Goal: Task Accomplishment & Management: Use online tool/utility

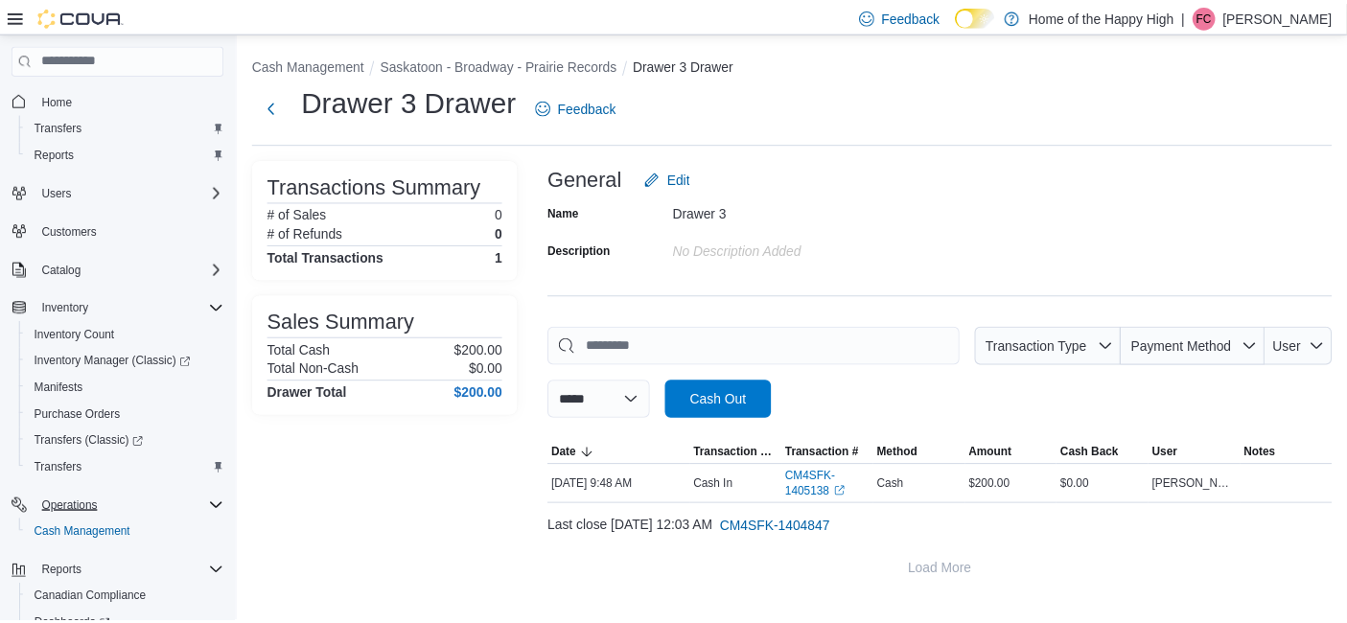
scroll to position [148, 0]
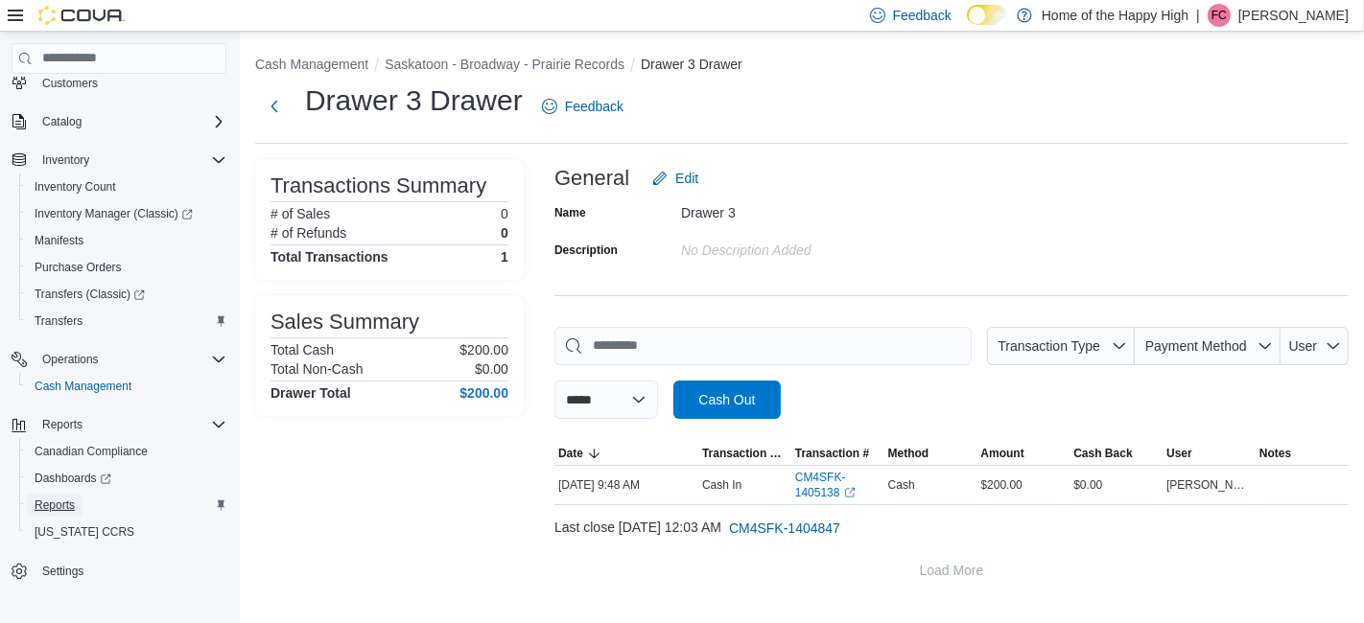
click at [78, 504] on link "Reports" at bounding box center [55, 505] width 56 height 23
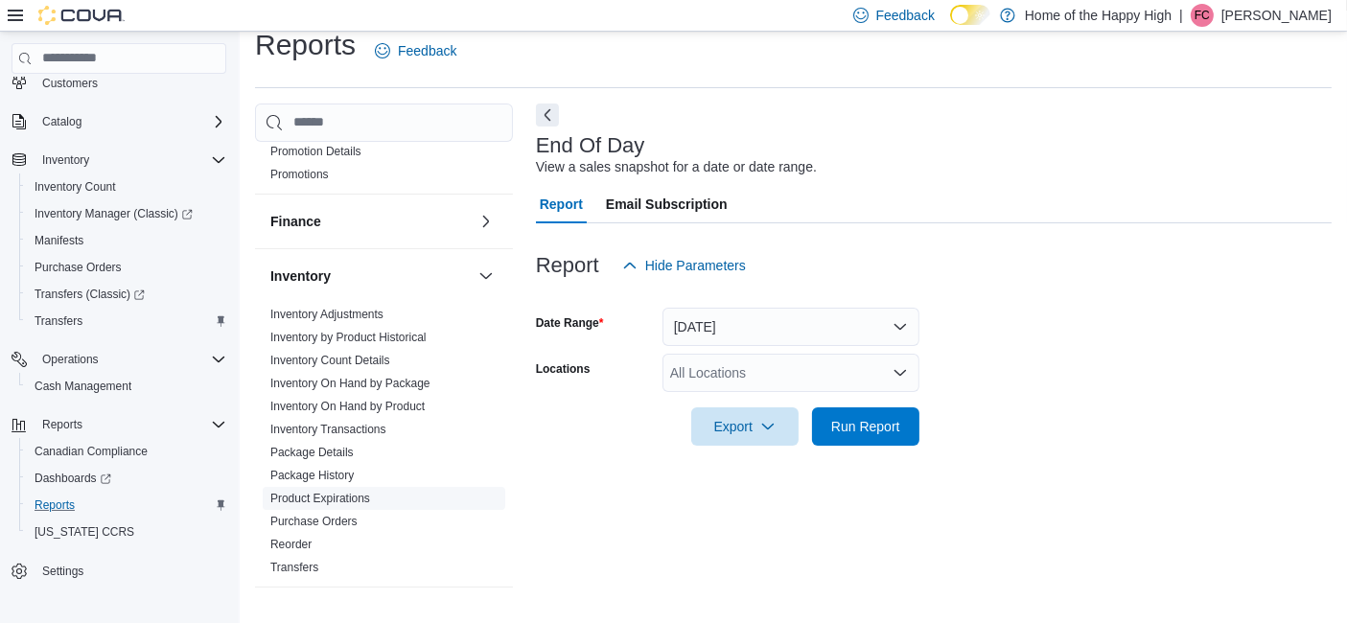
scroll to position [387, 0]
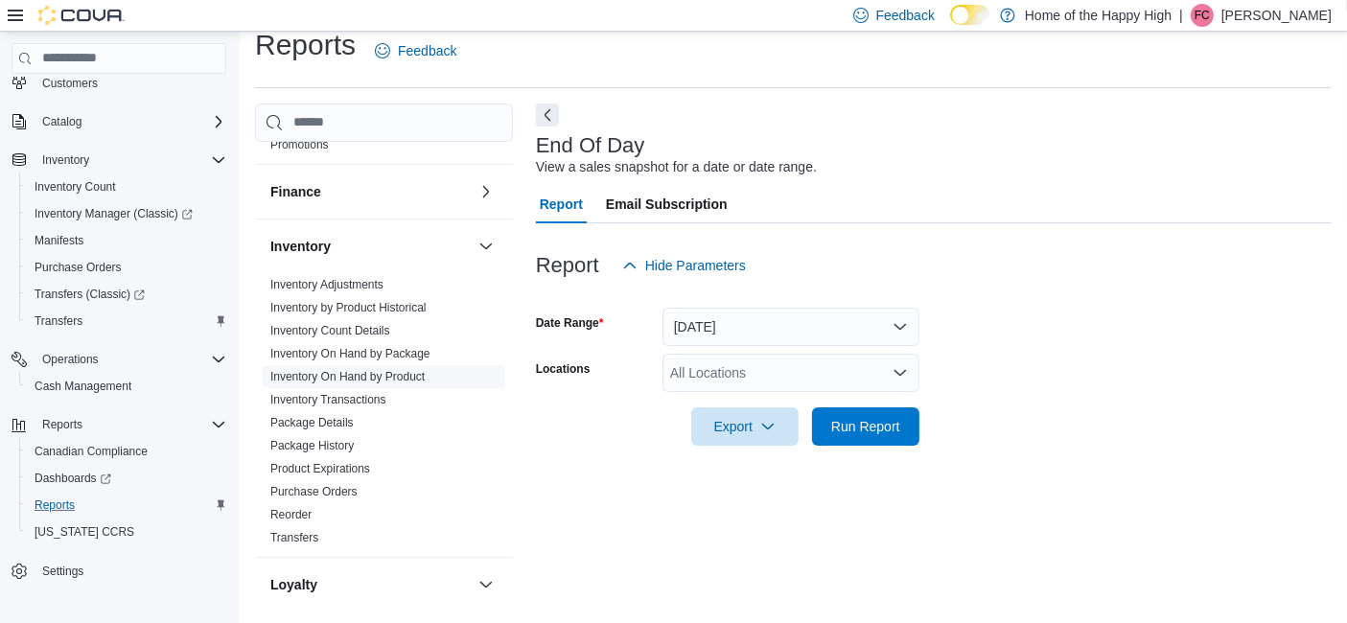
click at [386, 379] on span "Inventory On Hand by Product" at bounding box center [347, 376] width 154 height 15
click at [389, 371] on link "Inventory On Hand by Product" at bounding box center [347, 376] width 154 height 13
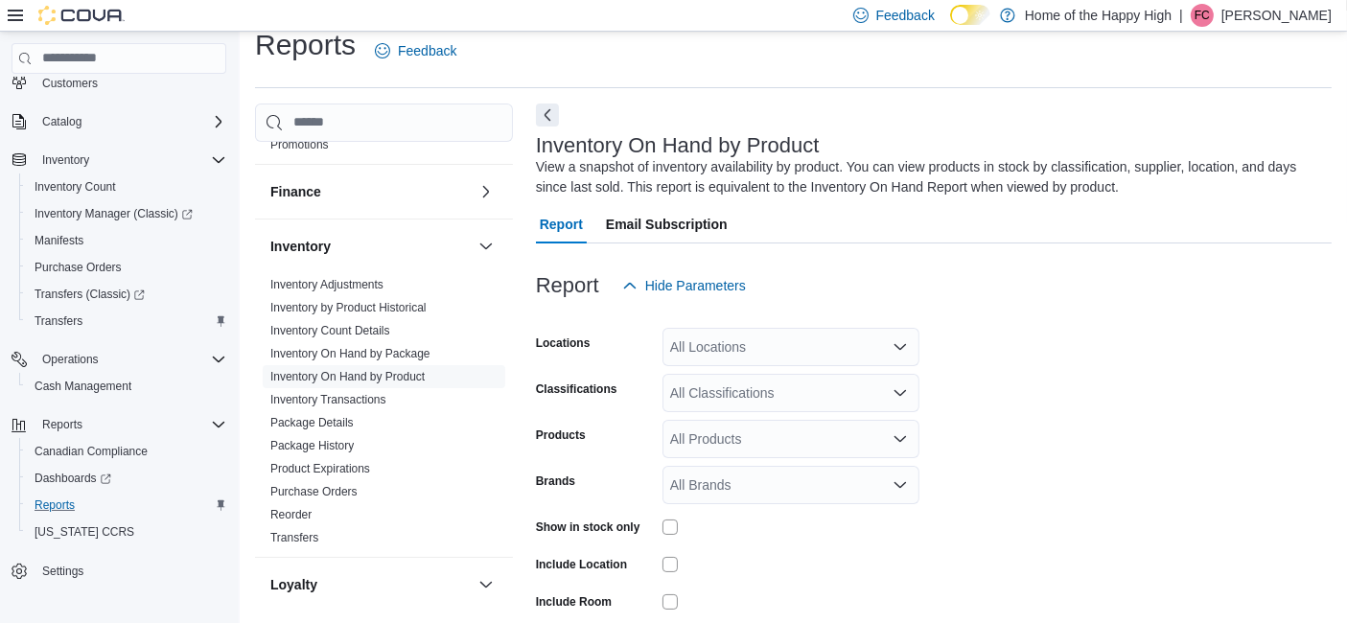
scroll to position [63, 0]
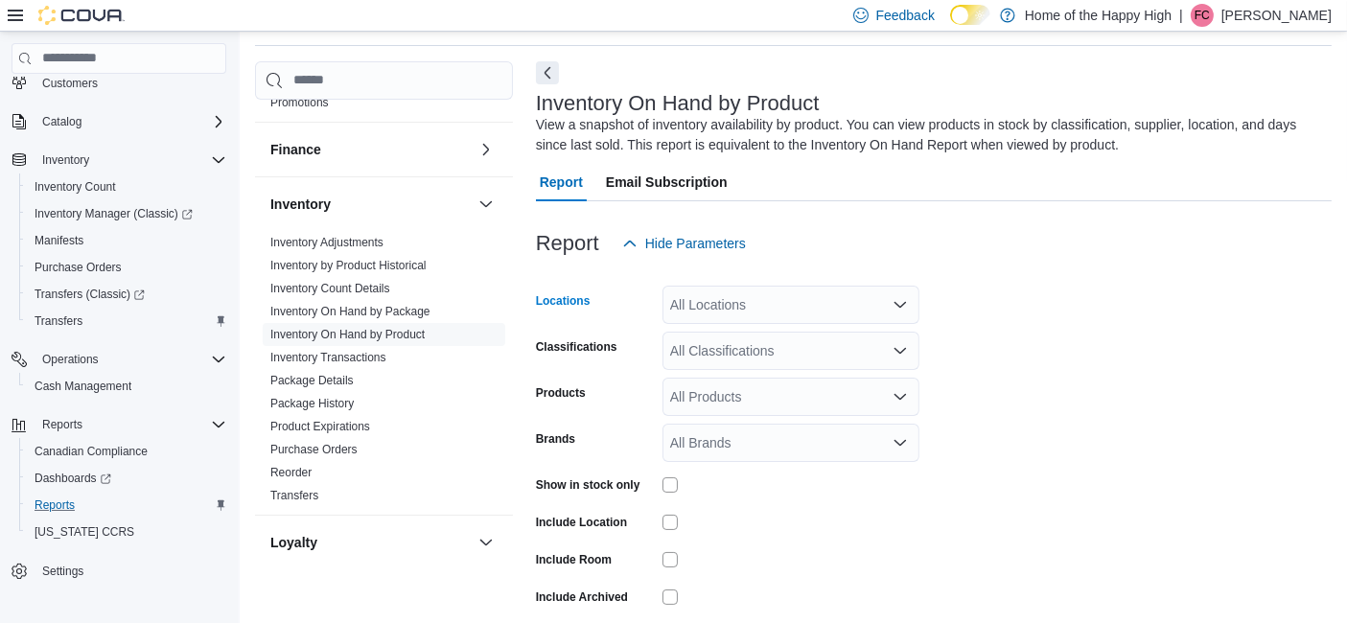
click at [714, 303] on div "All Locations" at bounding box center [791, 305] width 257 height 38
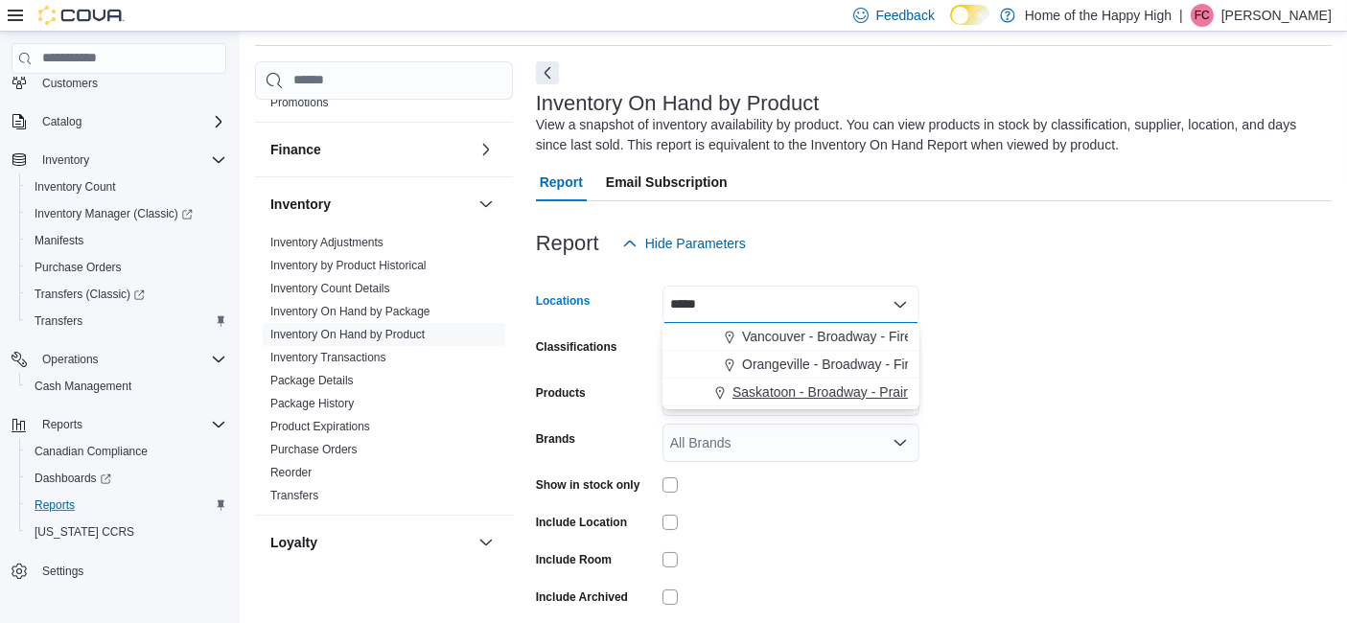
type input "*****"
click at [742, 387] on span "Saskatoon - Broadway - Prairie Records" at bounding box center [853, 392] width 240 height 19
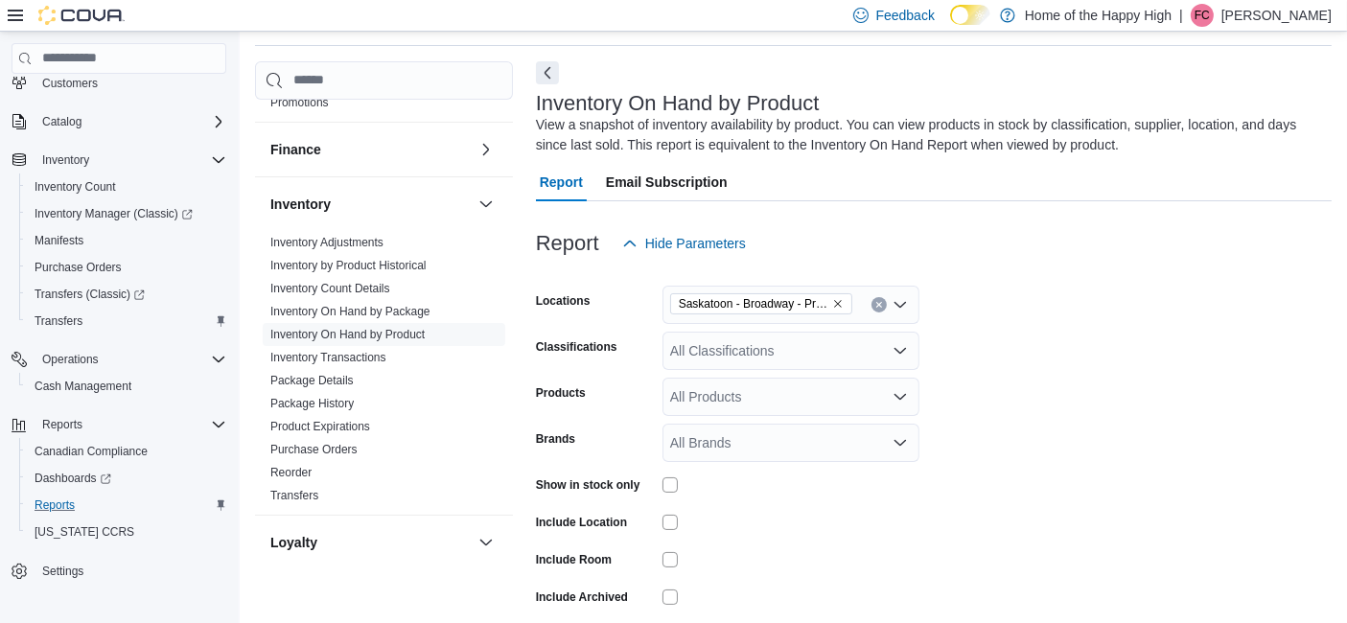
click at [595, 451] on div "Brands" at bounding box center [595, 443] width 119 height 38
click at [756, 343] on div "All Classifications" at bounding box center [791, 351] width 257 height 38
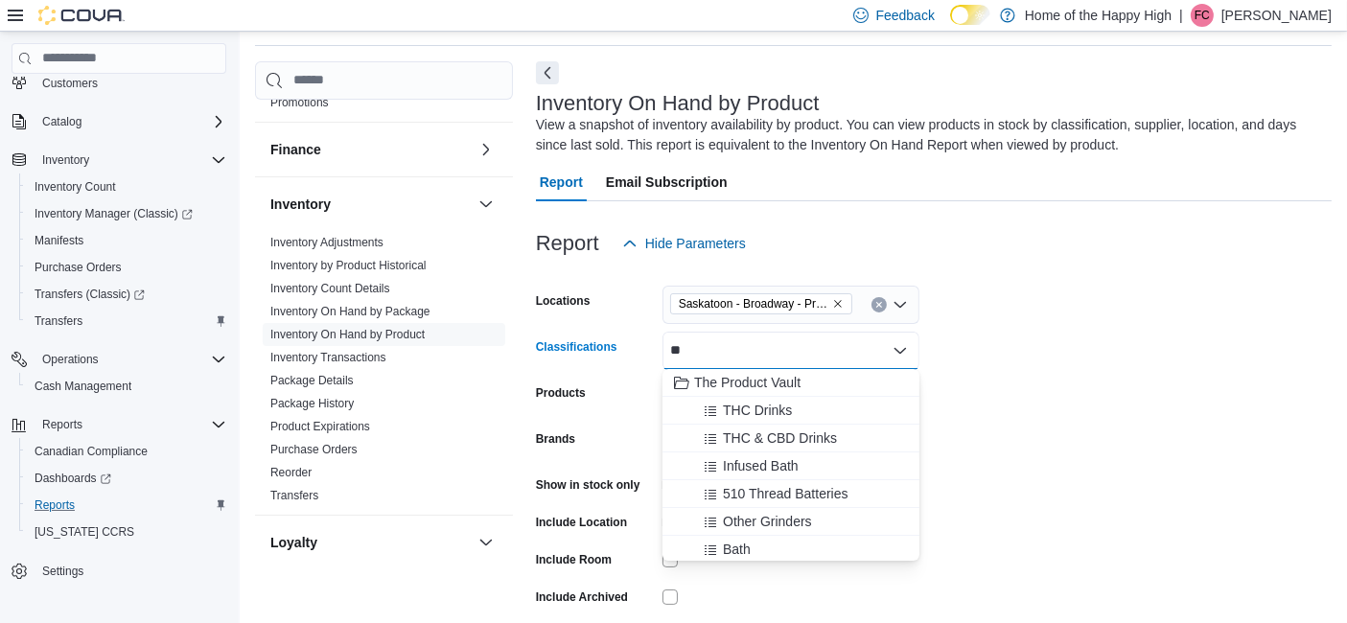
type input "*"
type input "**"
click at [731, 512] on span "Drinks" at bounding box center [732, 521] width 38 height 19
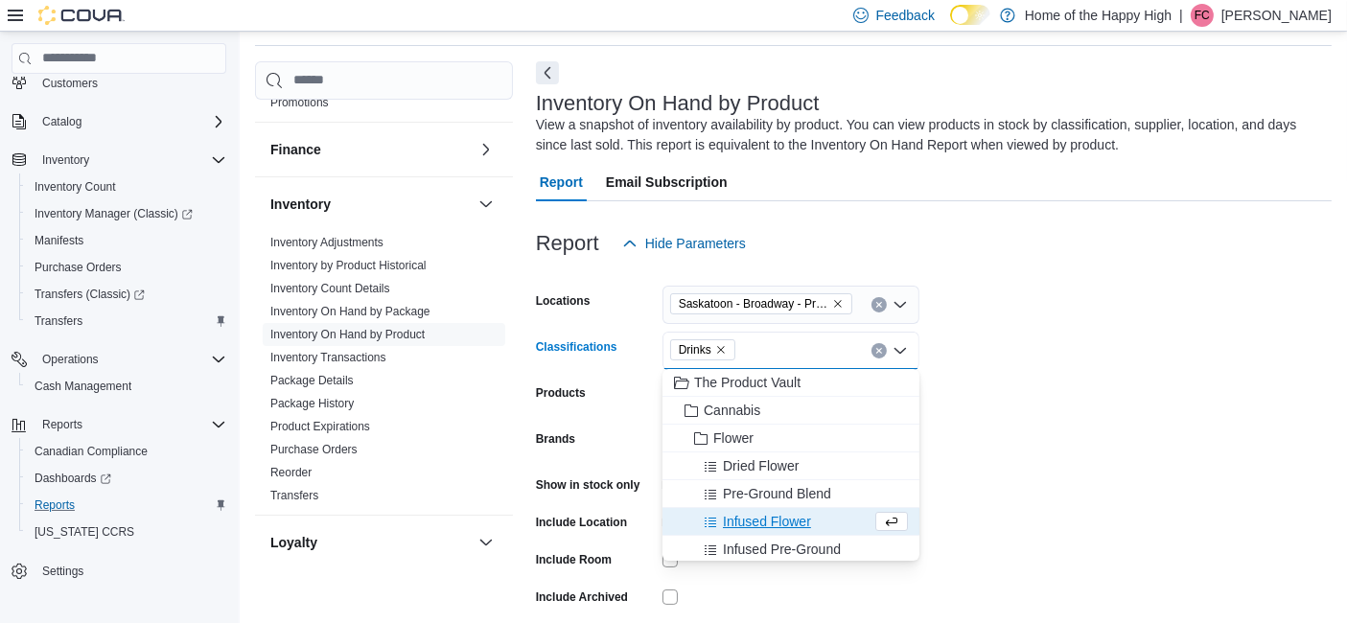
click at [1134, 399] on form "Locations [GEOGRAPHIC_DATA] - [GEOGRAPHIC_DATA] - Prairie Records Classificatio…" at bounding box center [934, 464] width 796 height 403
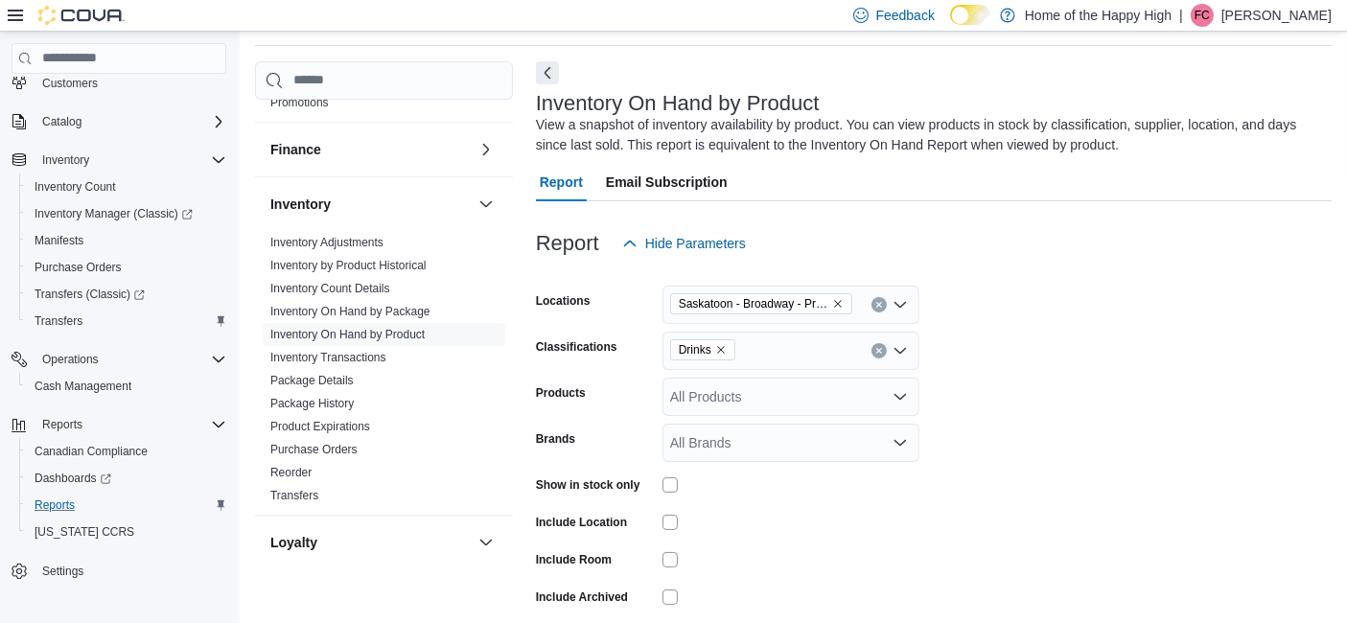
scroll to position [142, 0]
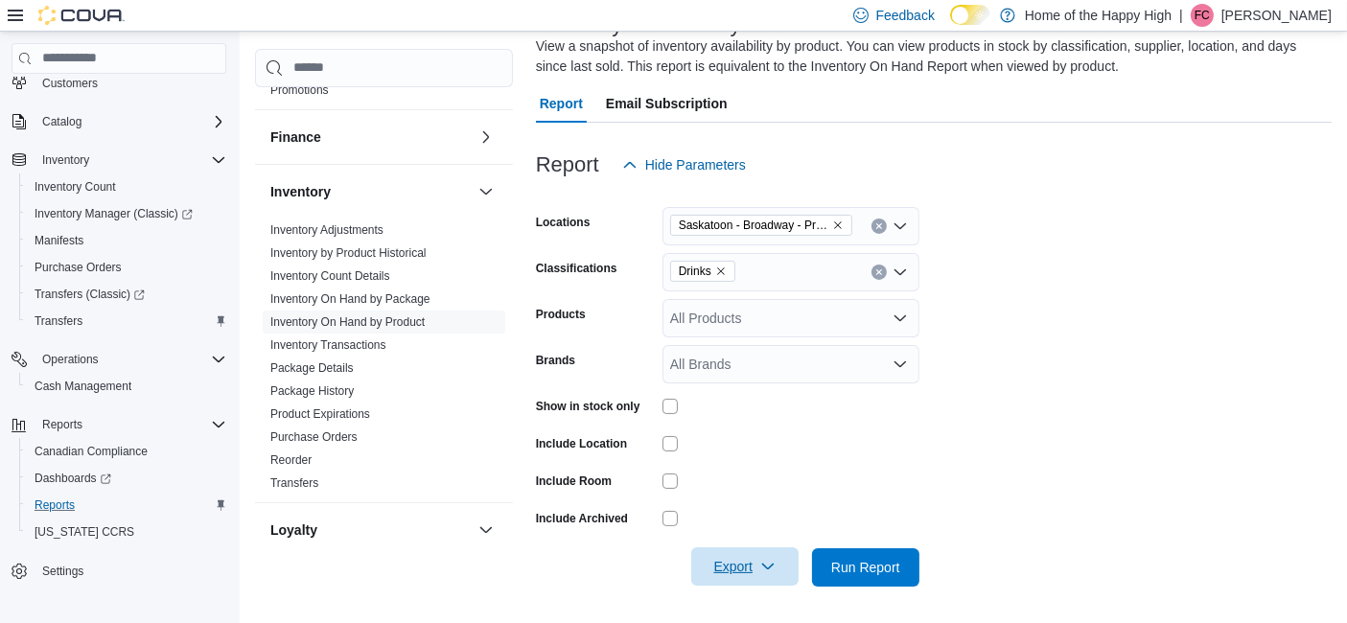
click at [729, 573] on span "Export" at bounding box center [745, 567] width 84 height 38
click at [752, 441] on button "Export to Excel" at bounding box center [747, 451] width 109 height 38
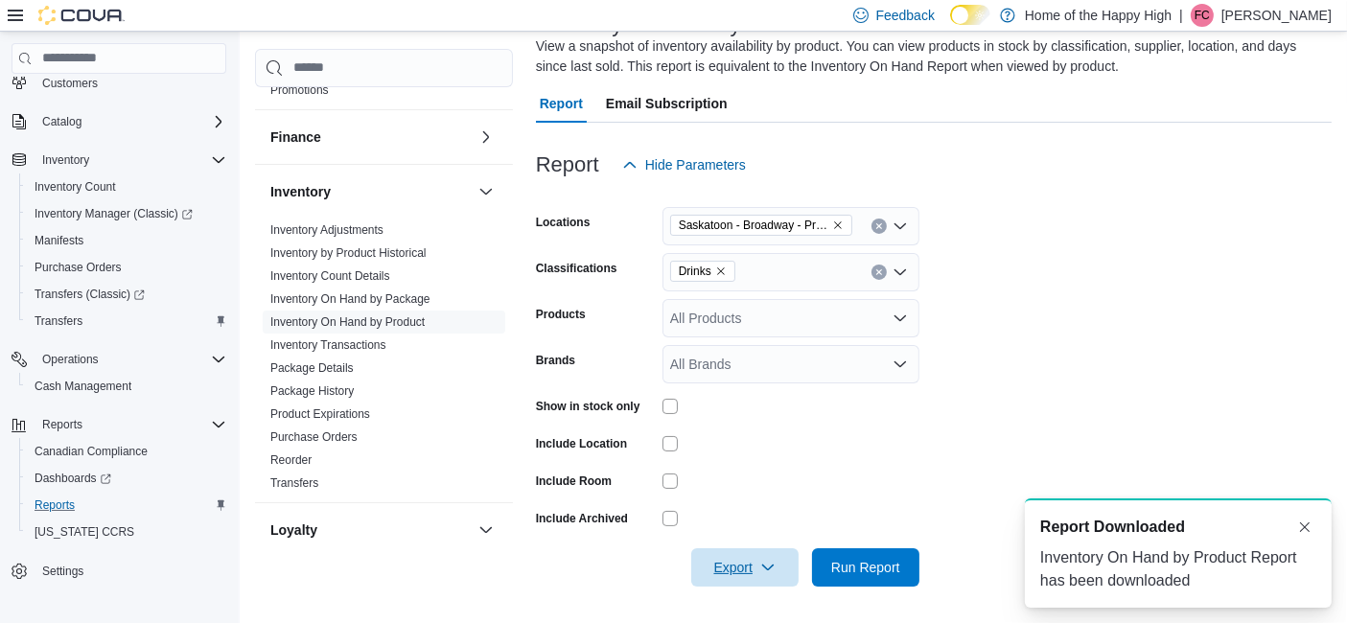
scroll to position [0, 0]
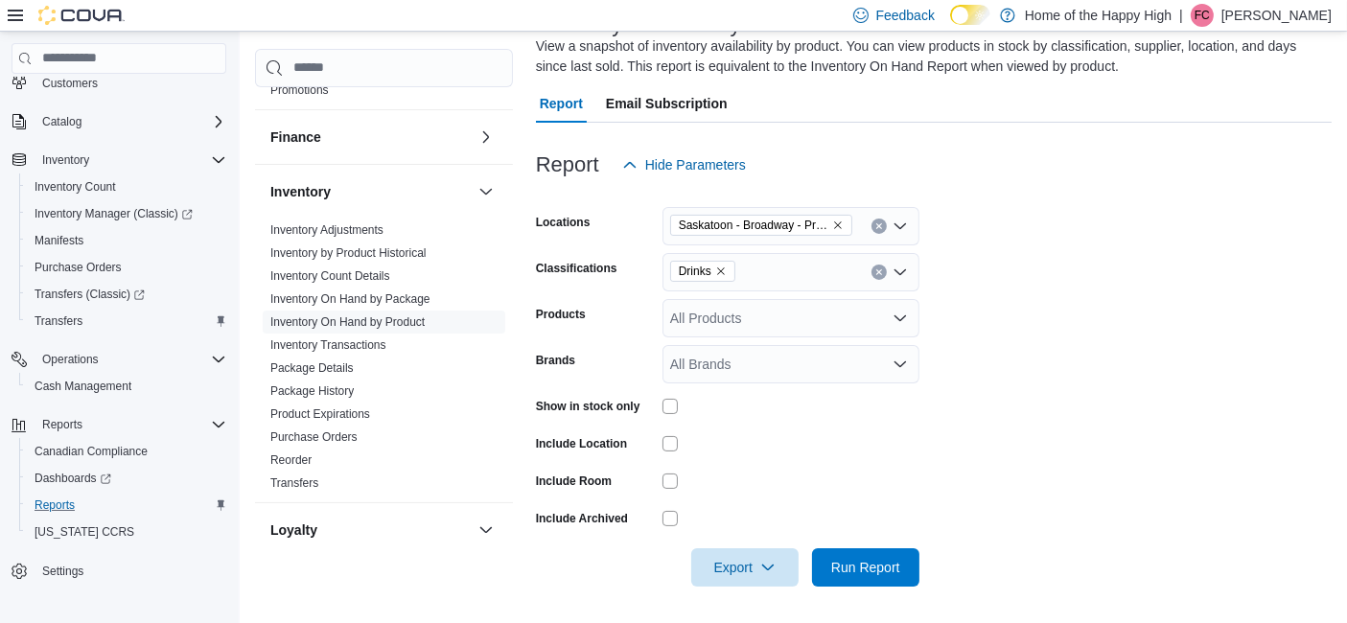
click at [1038, 347] on form "Locations [GEOGRAPHIC_DATA] - [GEOGRAPHIC_DATA] - Prairie Records Classificatio…" at bounding box center [934, 385] width 796 height 403
click at [881, 554] on span "Run Report" at bounding box center [866, 567] width 84 height 38
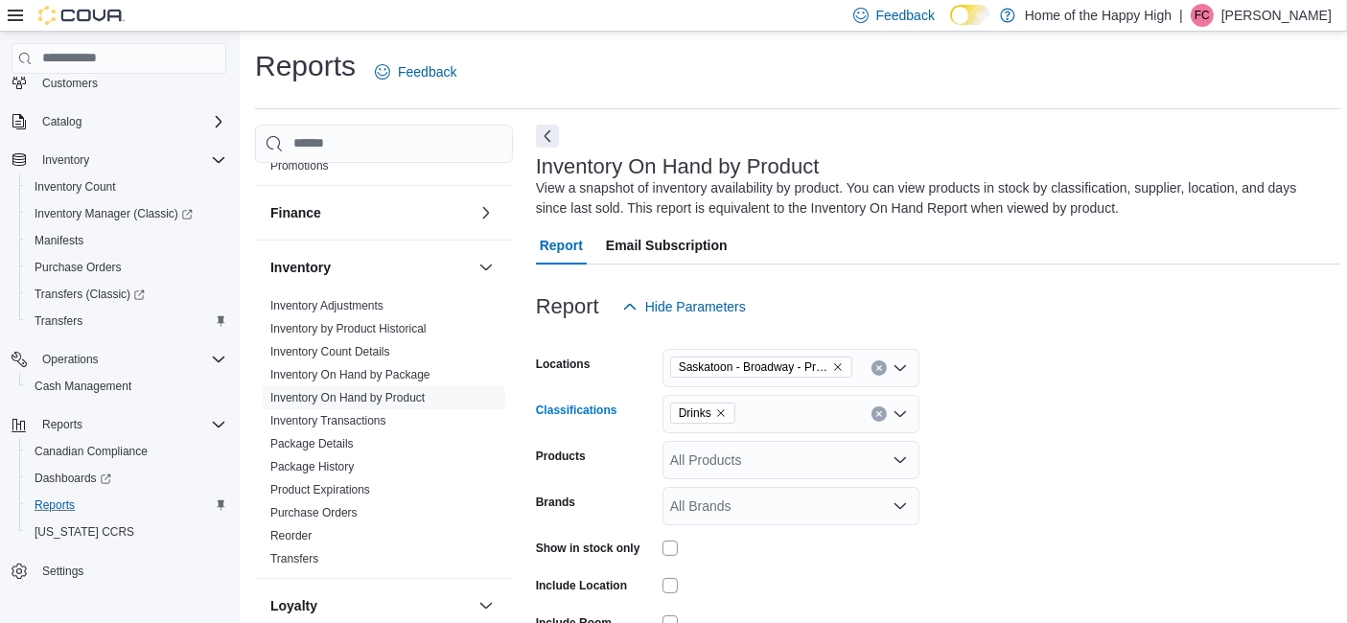
click at [767, 415] on div "Drinks" at bounding box center [791, 414] width 257 height 38
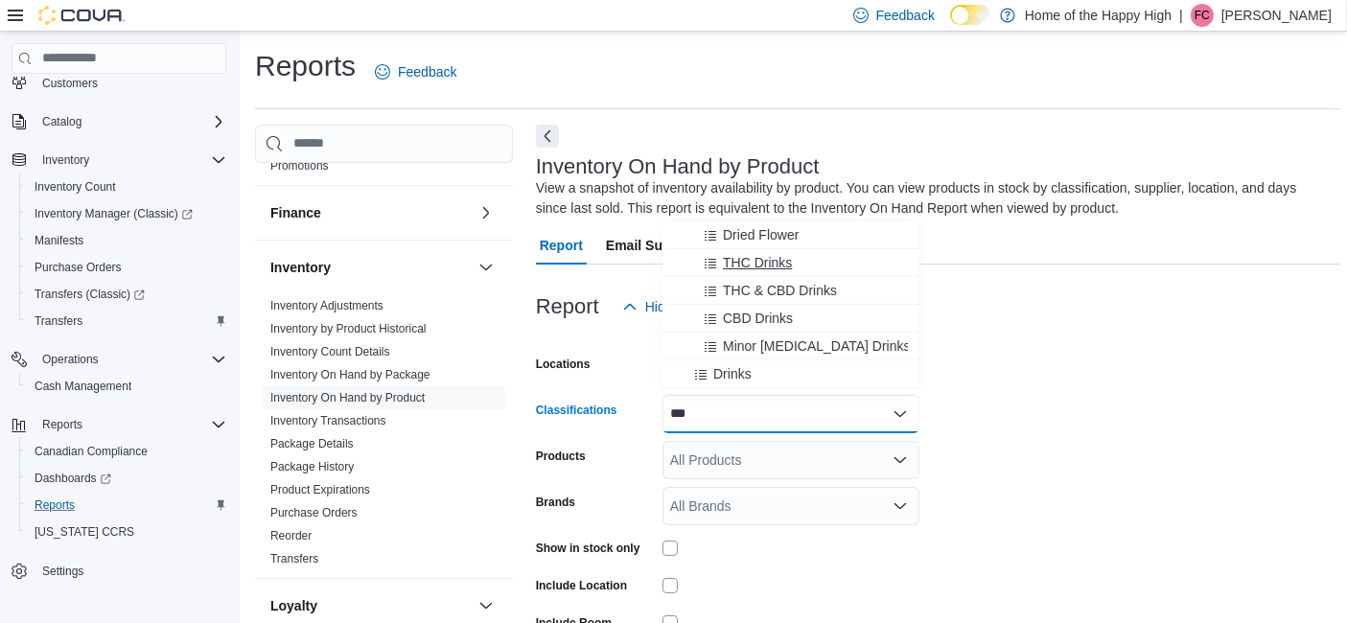
type input "***"
click at [765, 264] on span "THC Drinks" at bounding box center [757, 262] width 69 height 19
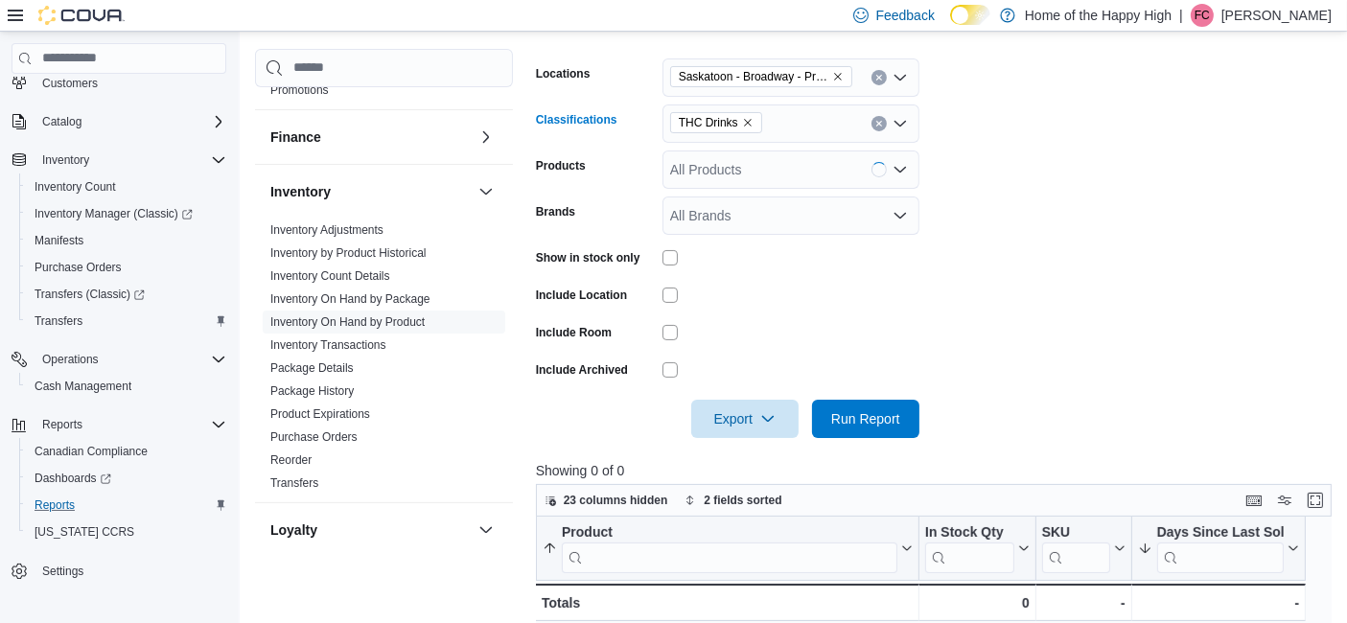
scroll to position [283, 0]
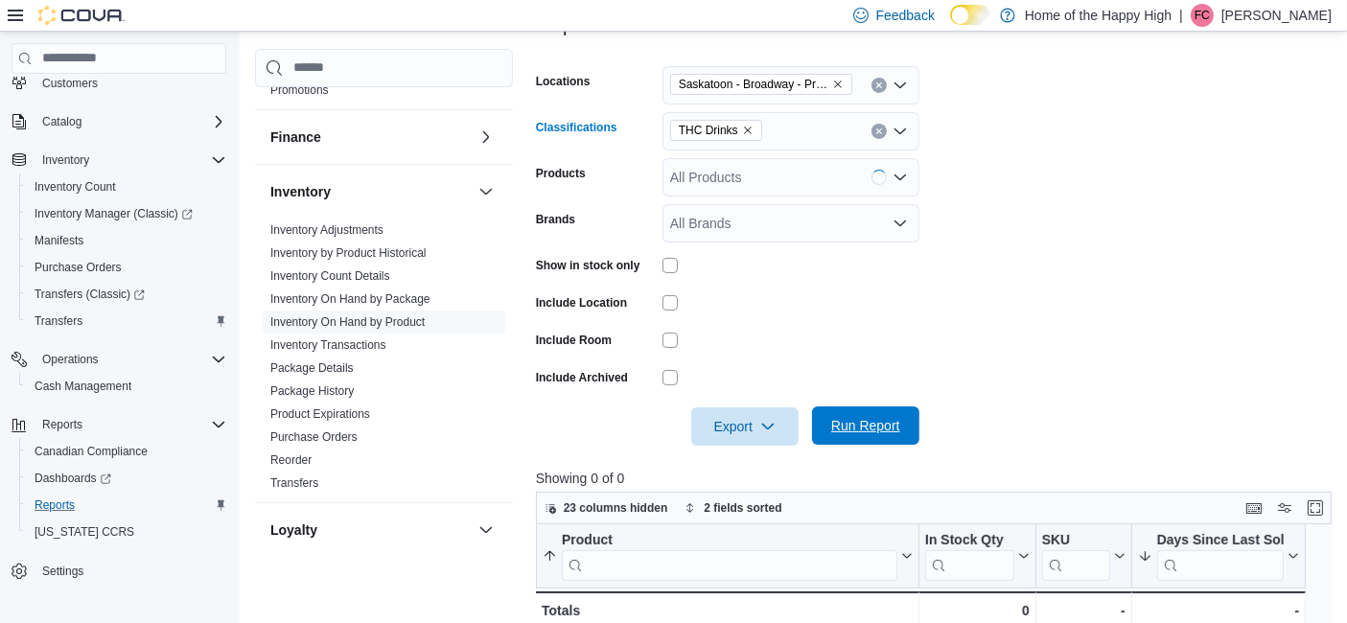
click at [851, 427] on span "Run Report" at bounding box center [865, 425] width 69 height 19
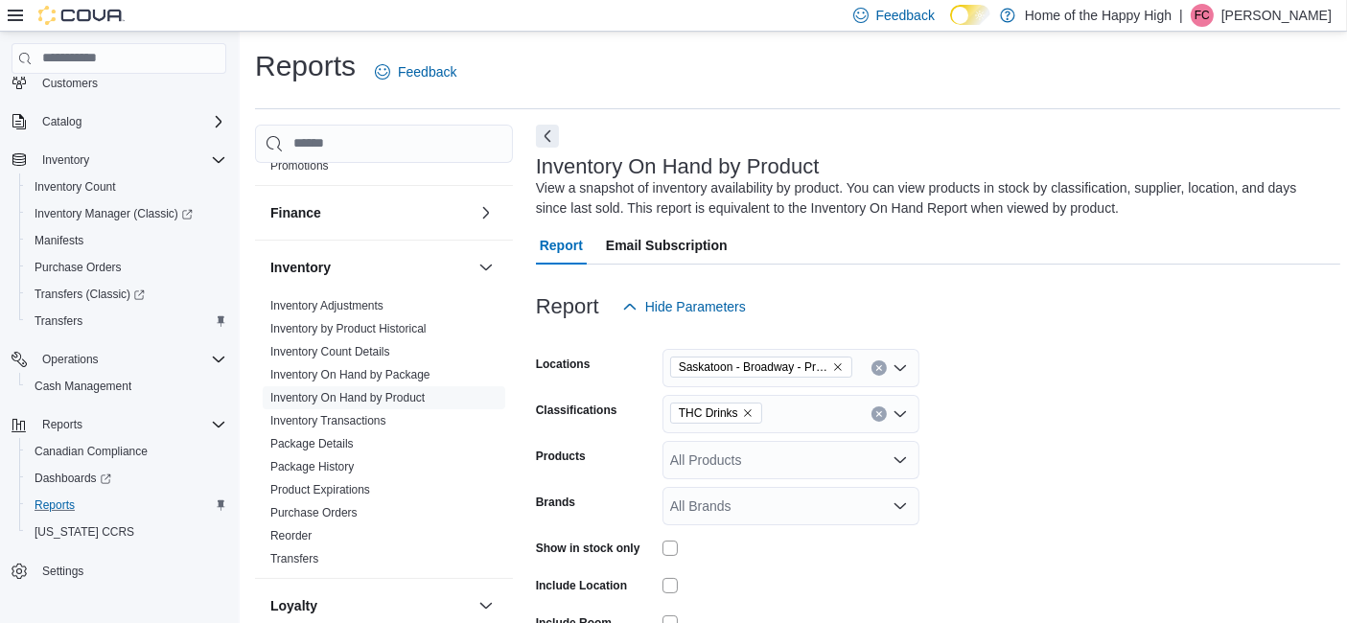
click at [816, 417] on div "THC Drinks" at bounding box center [791, 414] width 257 height 38
type input "***"
click at [794, 376] on span "THC & CBD Drinks" at bounding box center [780, 378] width 114 height 19
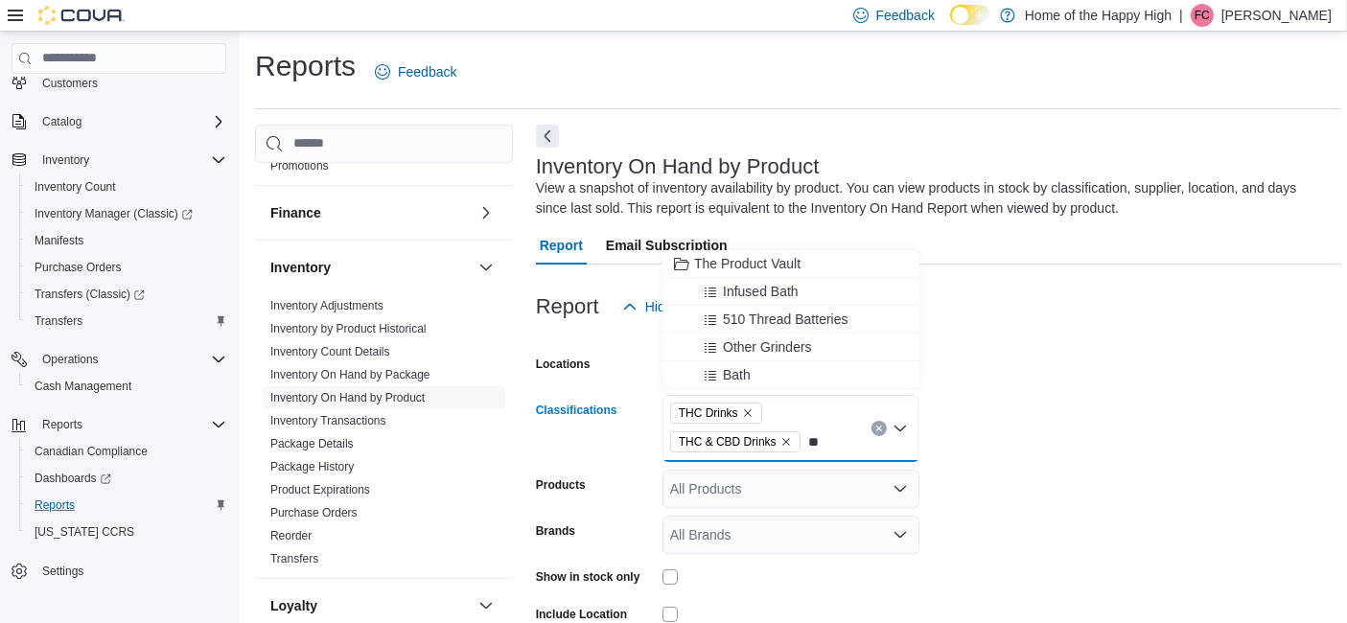
type input "*"
type input "****"
click at [781, 339] on span "Minor [MEDICAL_DATA] Drinks" at bounding box center [817, 348] width 188 height 19
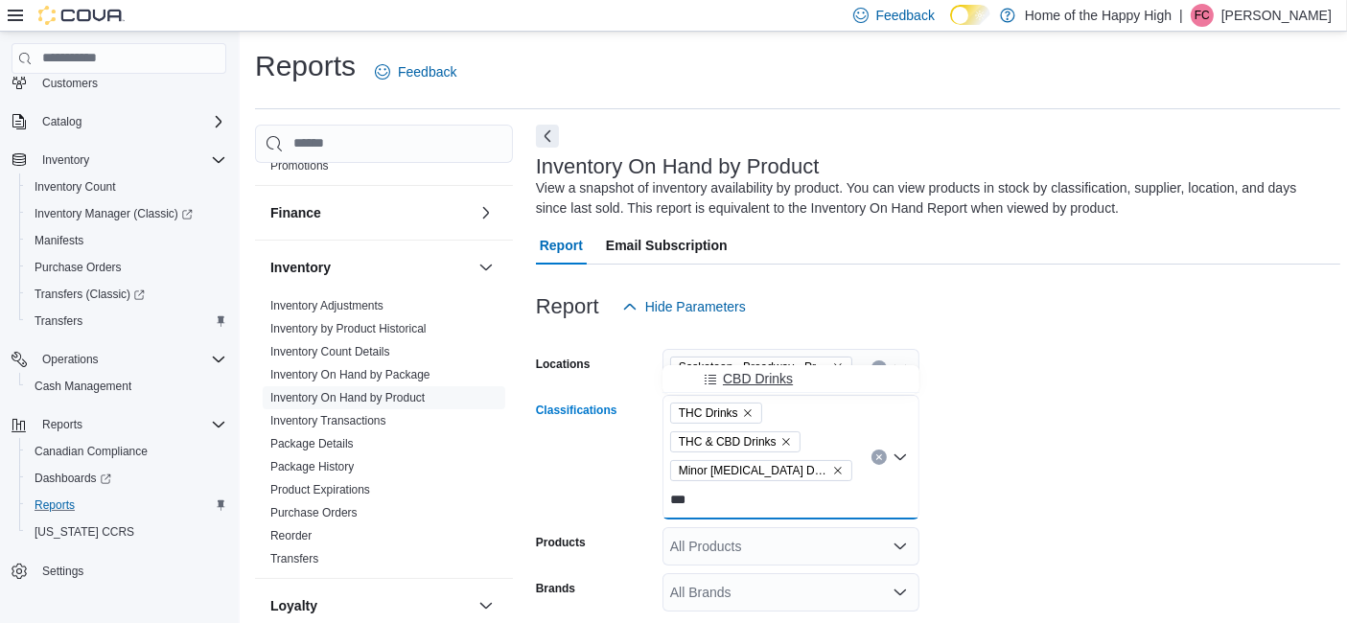
type input "***"
click at [768, 371] on span "CBD Drinks" at bounding box center [758, 378] width 70 height 19
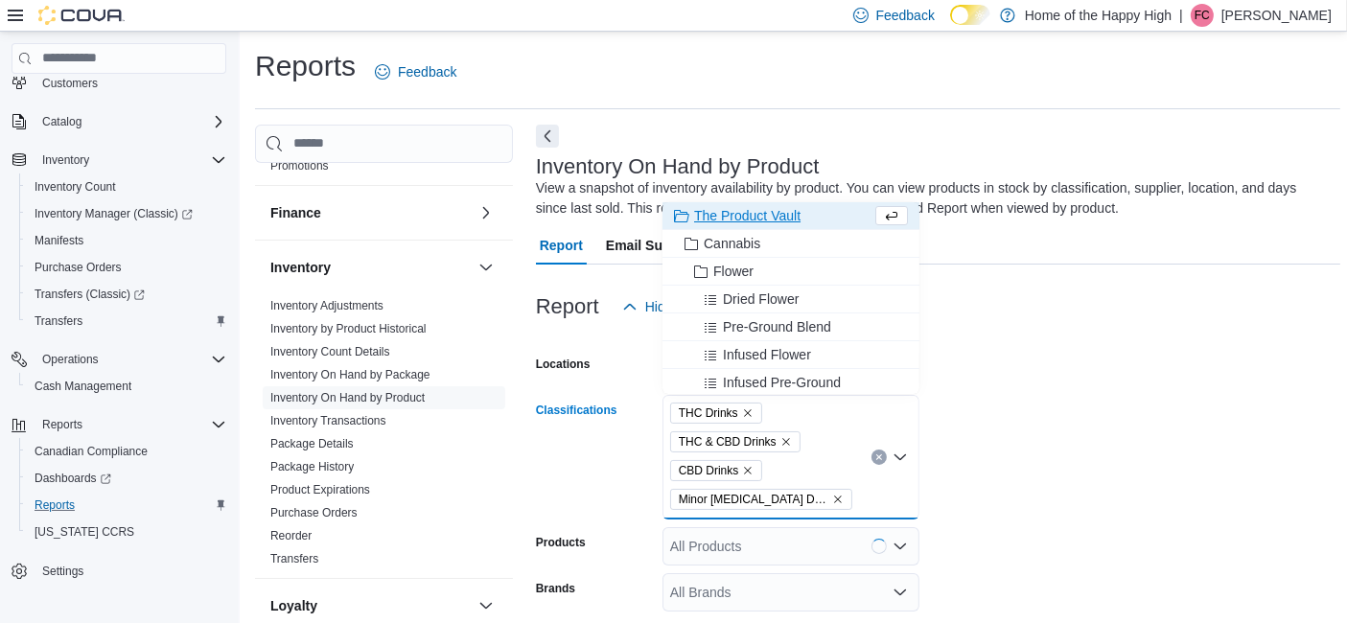
click at [1110, 538] on form "Locations [GEOGRAPHIC_DATA] - [GEOGRAPHIC_DATA] - Prairie Records Classificatio…" at bounding box center [938, 570] width 805 height 489
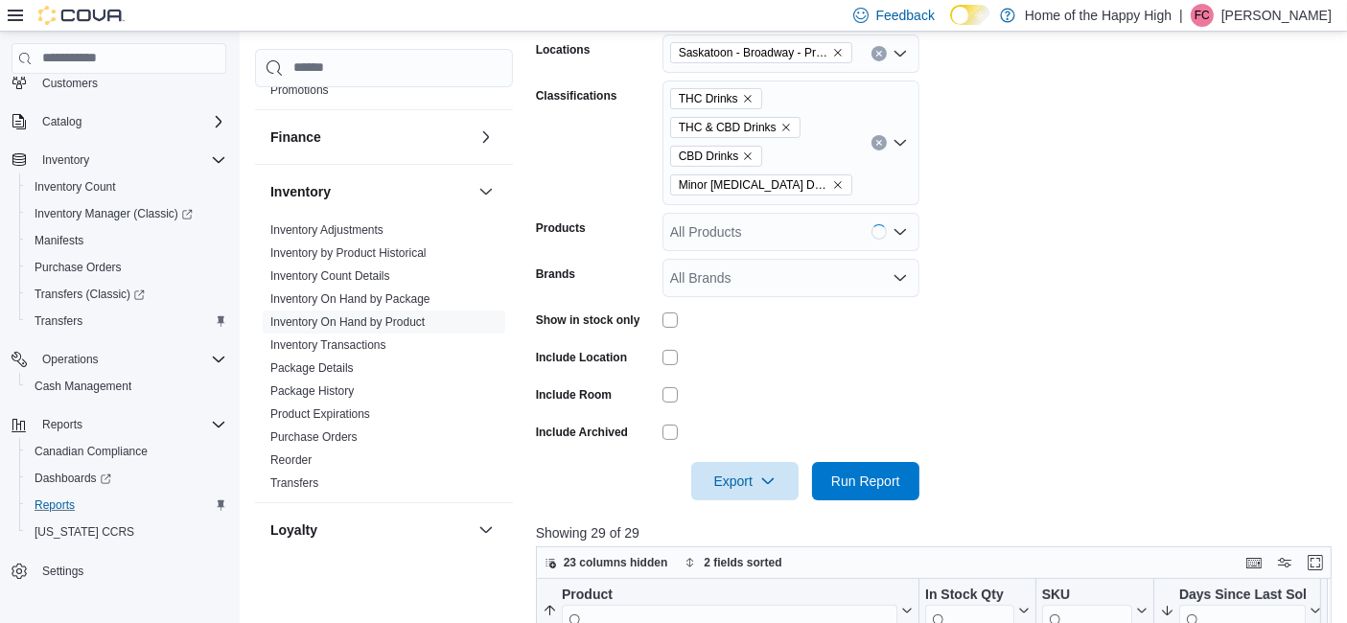
scroll to position [330, 0]
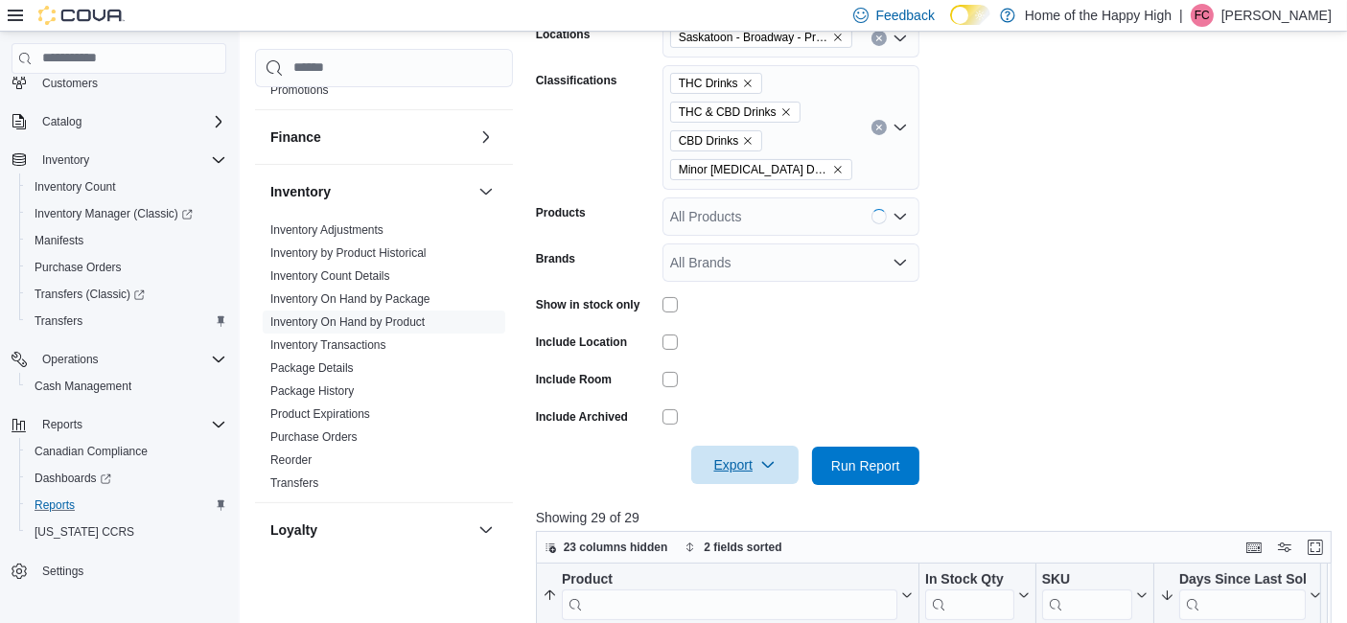
click at [769, 475] on span "Export" at bounding box center [745, 465] width 84 height 38
click at [717, 498] on span "Export to Excel" at bounding box center [748, 503] width 86 height 15
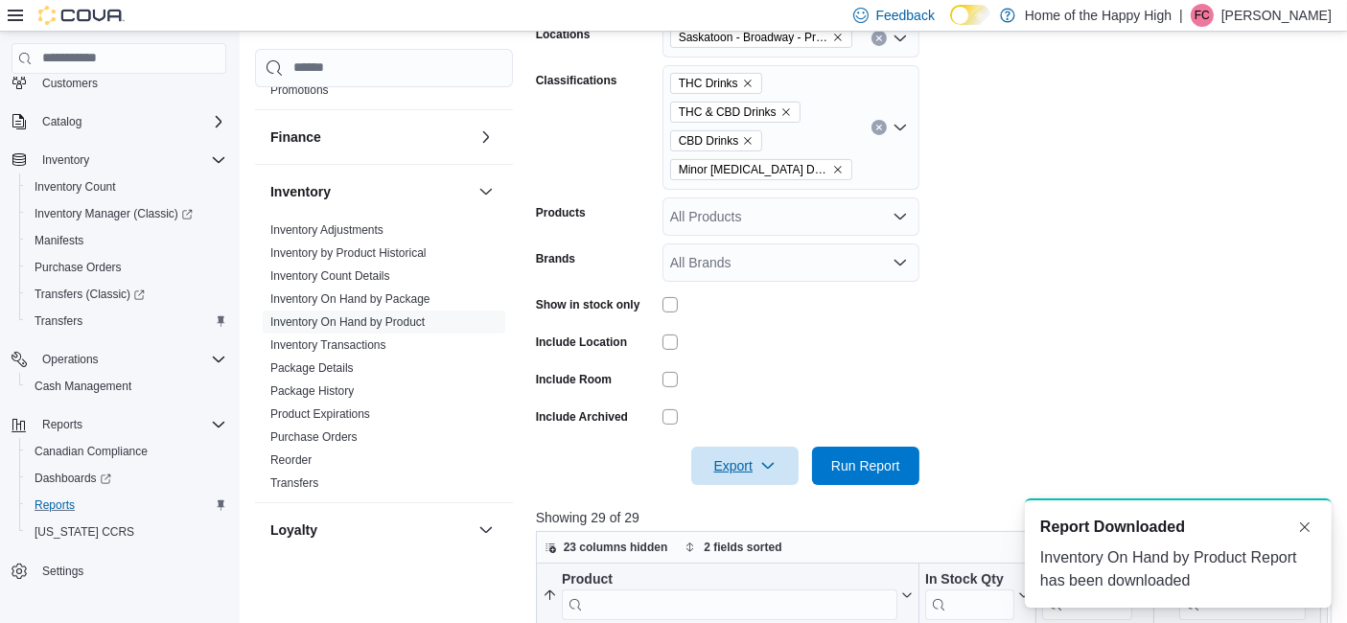
scroll to position [0, 0]
click at [1315, 528] on button "Dismiss toast" at bounding box center [1305, 526] width 23 height 23
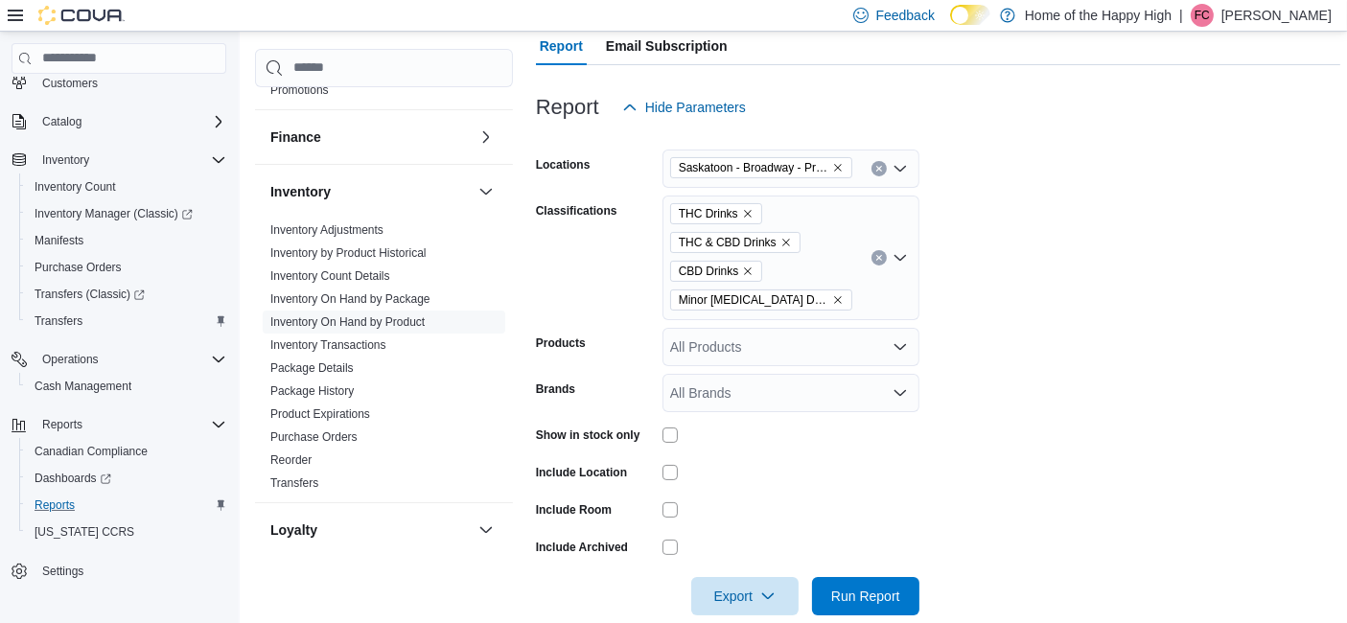
scroll to position [198, 0]
click at [821, 307] on span "Minor [MEDICAL_DATA] Drinks" at bounding box center [761, 301] width 165 height 19
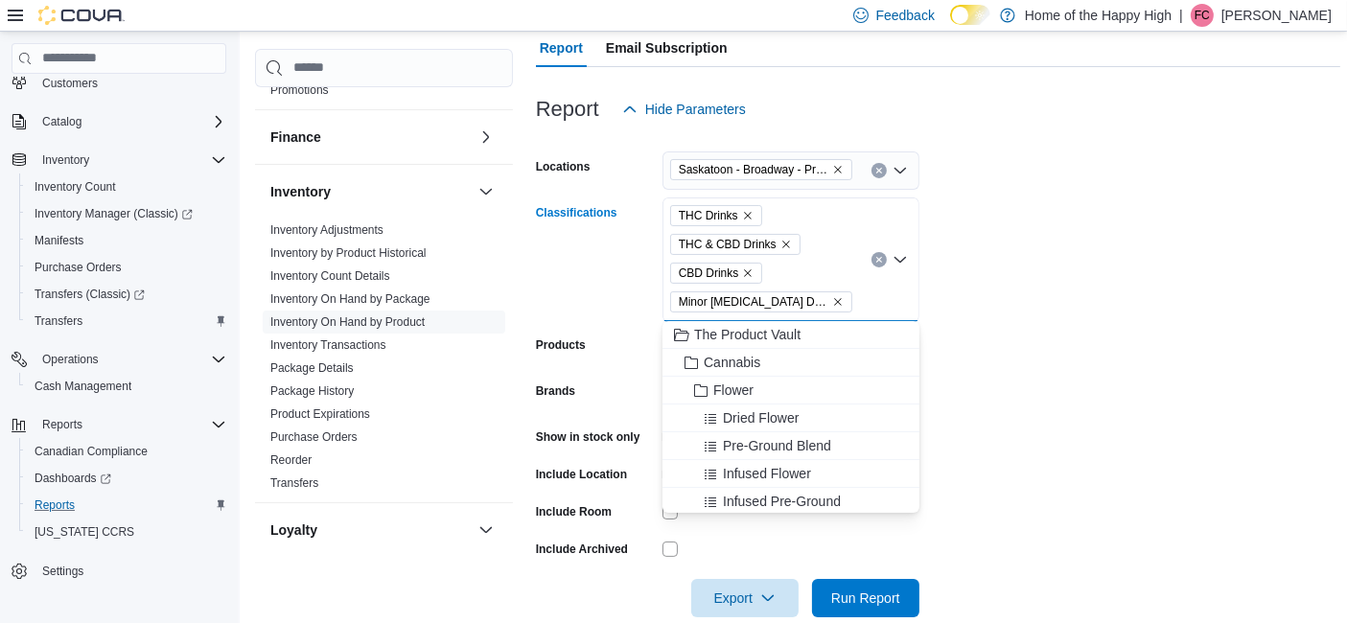
click at [832, 301] on icon "Remove Minor Cannabinoid Drinks from selection in this group" at bounding box center [838, 302] width 12 height 12
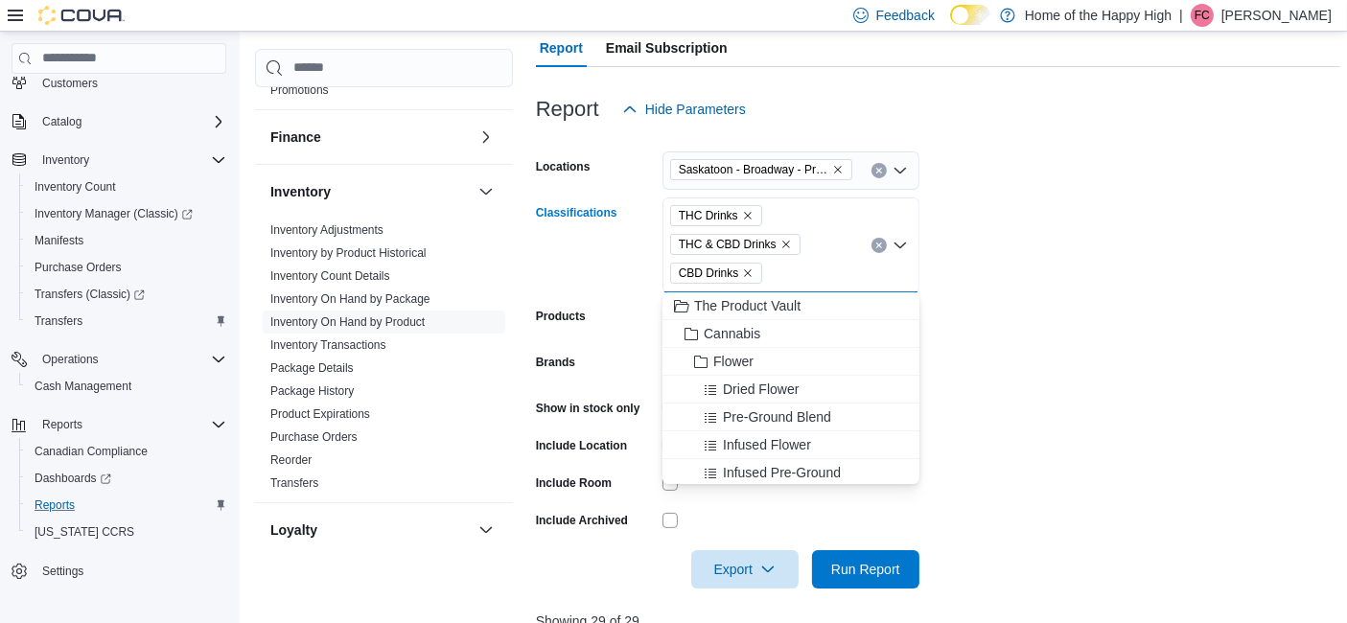
click at [748, 274] on icon "Remove CBD Drinks from selection in this group" at bounding box center [748, 274] width 12 height 12
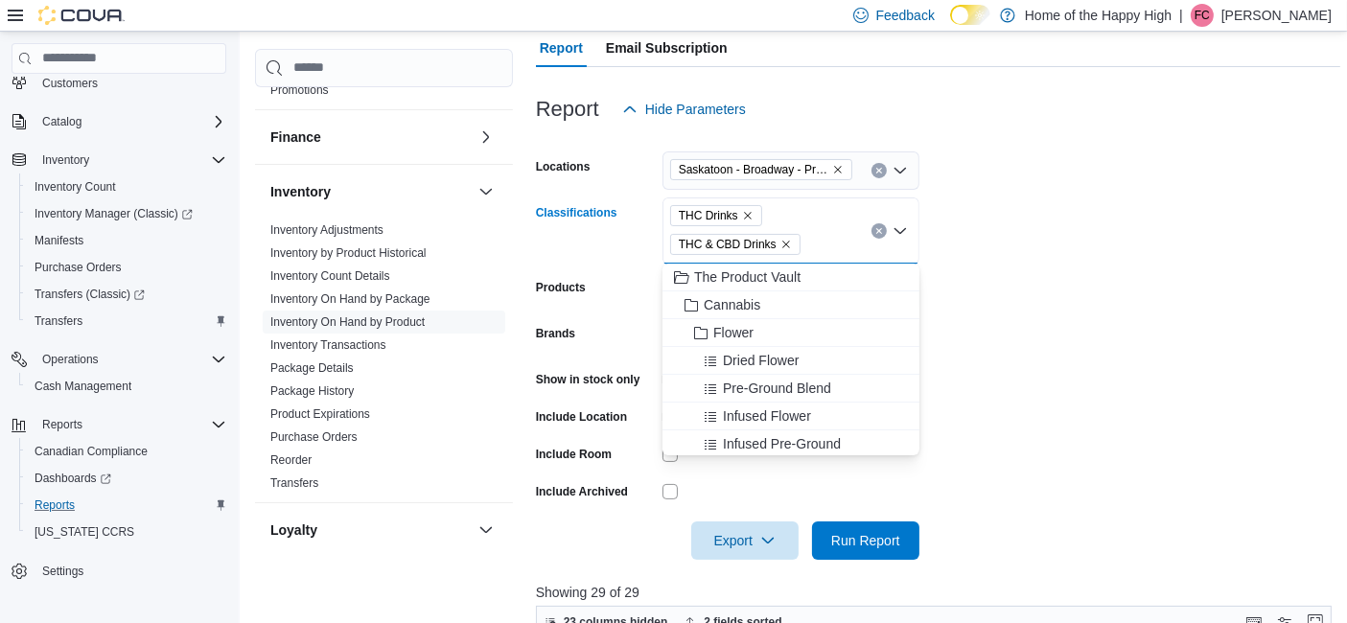
click at [781, 245] on icon "Remove THC & CBD Drinks from selection in this group" at bounding box center [787, 245] width 12 height 12
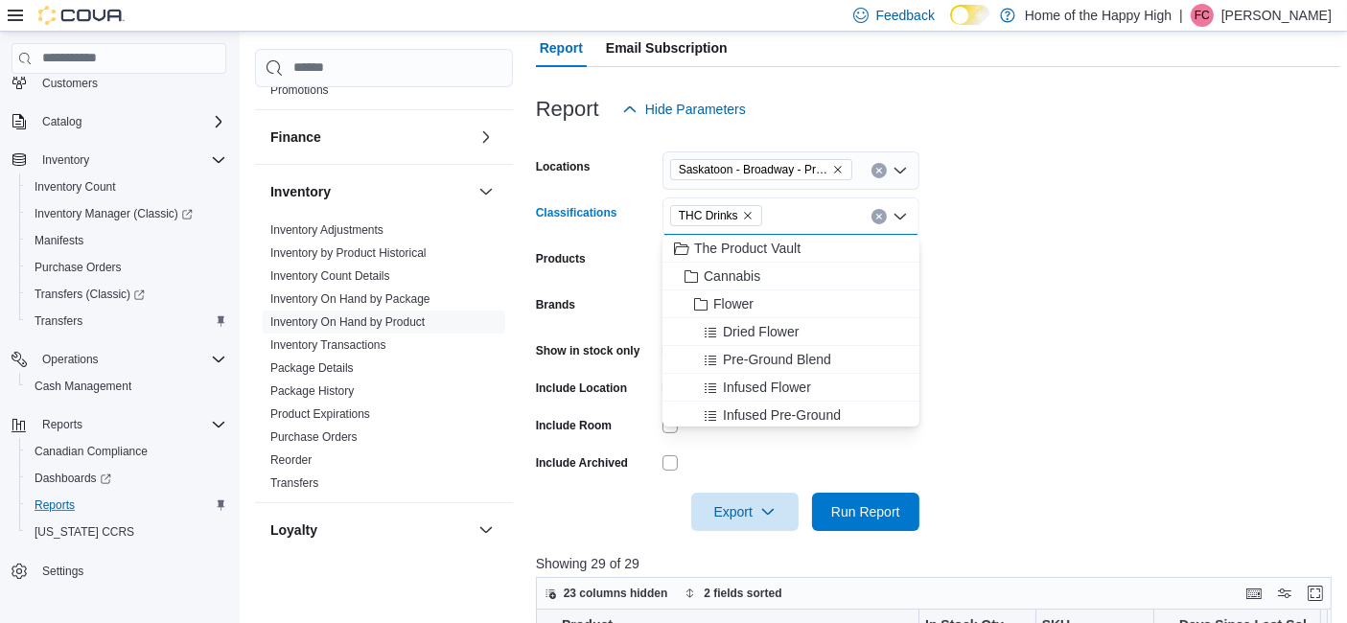
click at [744, 215] on icon "Remove THC Drinks from selection in this group" at bounding box center [748, 216] width 12 height 12
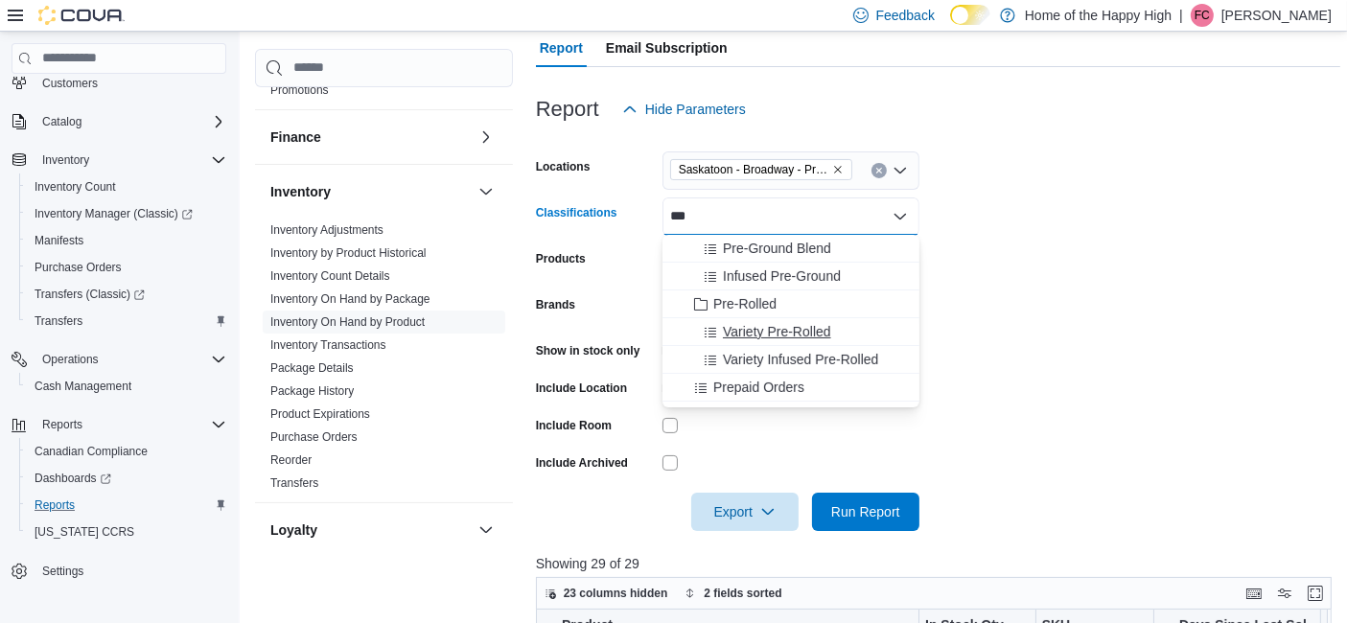
type input "***"
click at [763, 318] on button "Variety Pre-Rolled" at bounding box center [791, 332] width 257 height 28
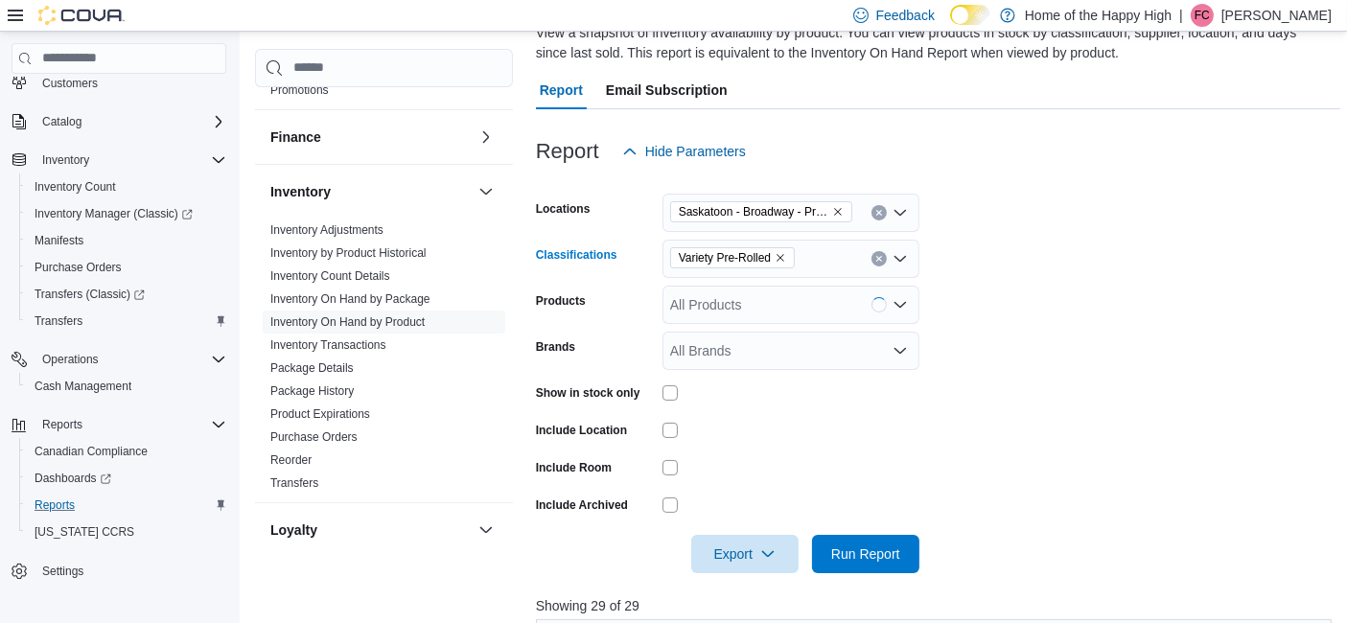
scroll to position [154, 0]
click at [781, 257] on icon "Remove Variety Pre-Rolled from selection in this group" at bounding box center [781, 259] width 12 height 12
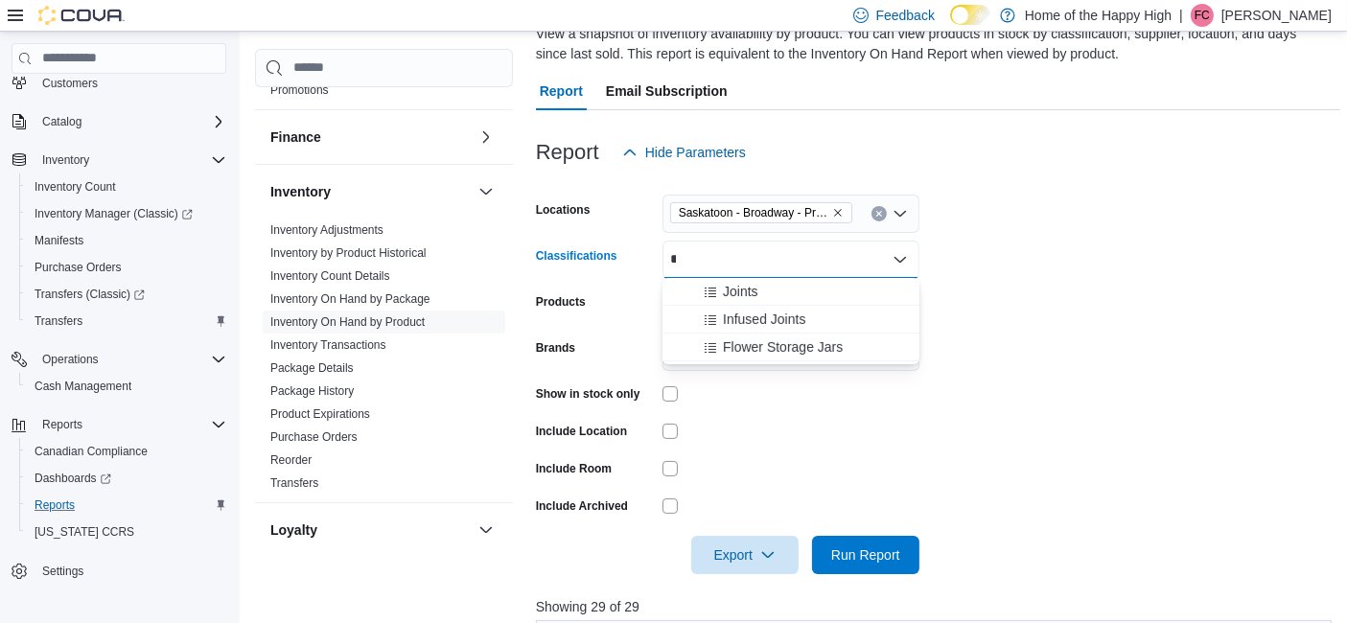
type input "*"
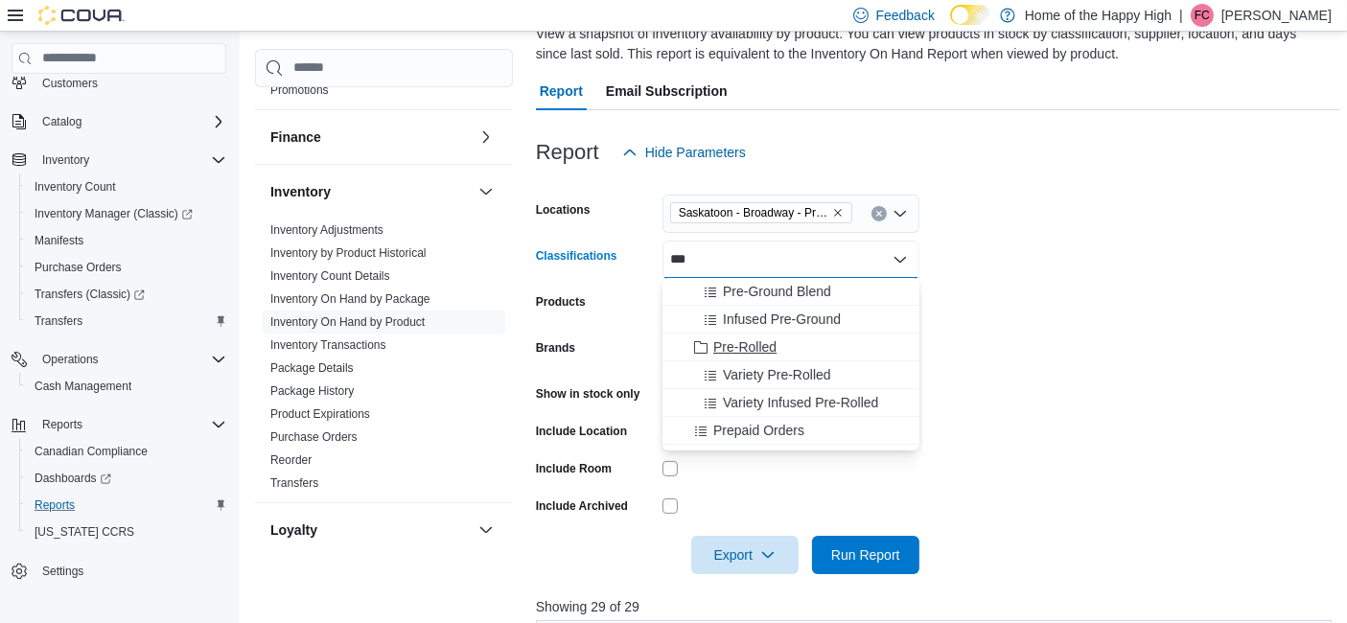
type input "***"
click at [750, 346] on span "Pre-Rolled" at bounding box center [744, 347] width 63 height 19
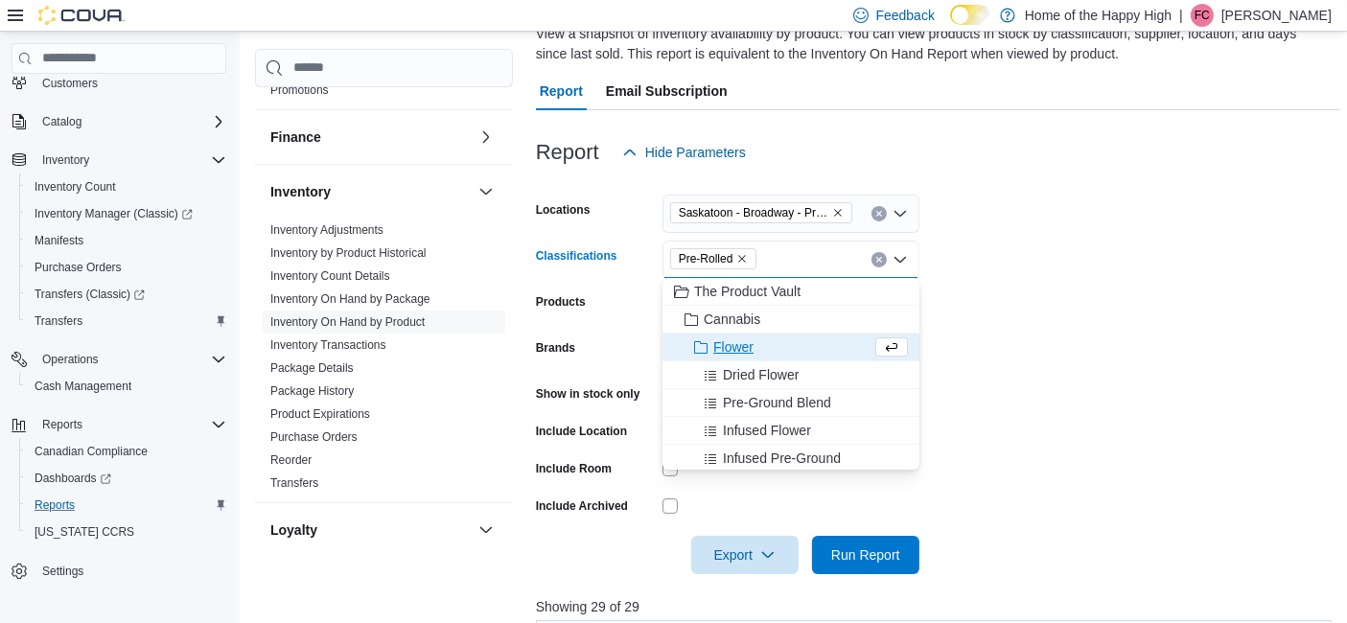
click at [1058, 403] on form "Locations [GEOGRAPHIC_DATA] - [GEOGRAPHIC_DATA] - Prairie Records Classificatio…" at bounding box center [938, 373] width 805 height 403
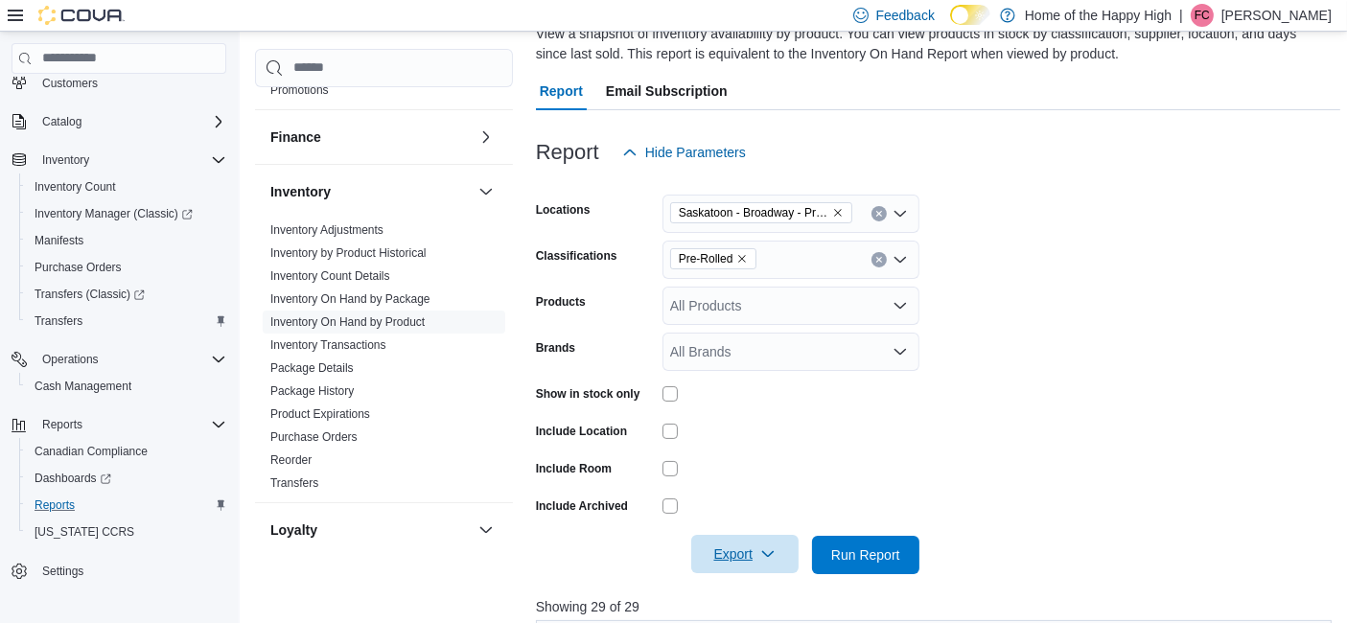
click at [703, 553] on span "Export" at bounding box center [745, 554] width 84 height 38
click at [743, 445] on span "Export to Excel" at bounding box center [748, 438] width 86 height 15
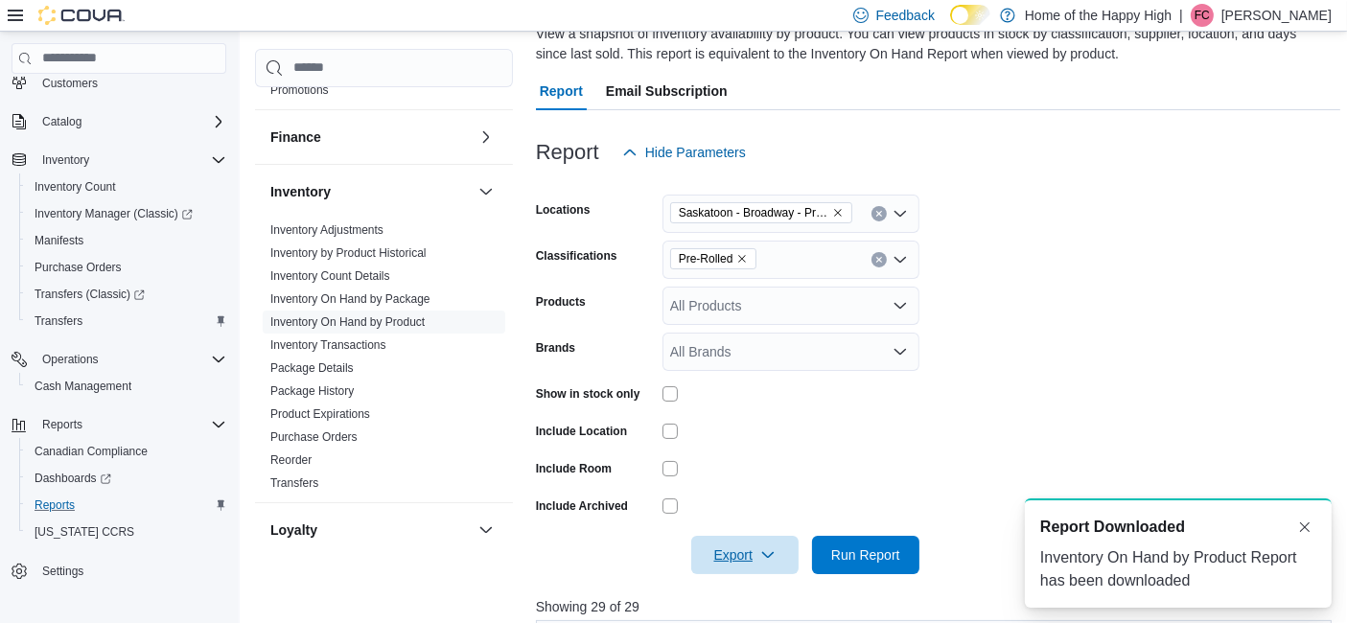
scroll to position [0, 0]
